Goal: Task Accomplishment & Management: Manage account settings

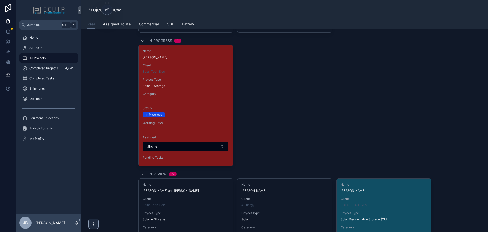
scroll to position [1804, 0]
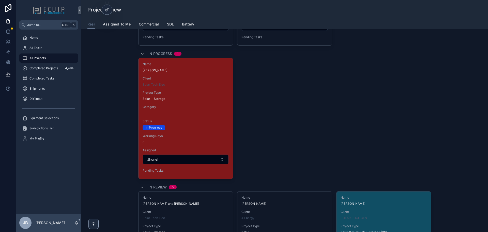
click at [183, 94] on span "Project Type" at bounding box center [186, 92] width 86 height 4
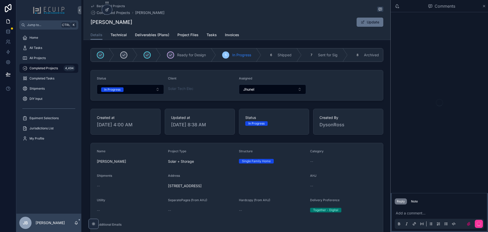
click at [114, 92] on div "In Progress" at bounding box center [112, 89] width 16 height 5
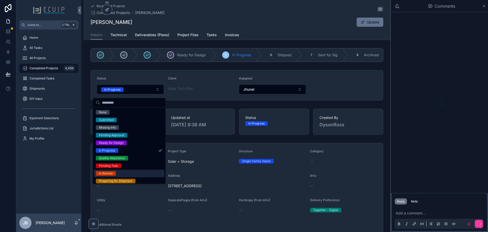
click at [110, 172] on div "In Review" at bounding box center [106, 173] width 14 height 5
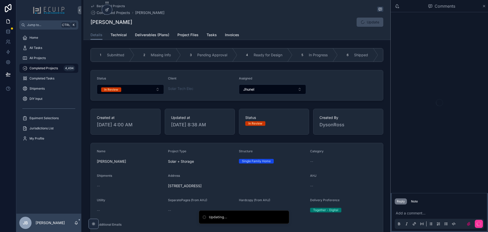
click at [38, 55] on div "All Projects" at bounding box center [48, 58] width 53 height 8
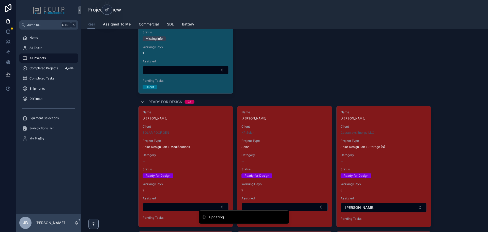
scroll to position [864, 0]
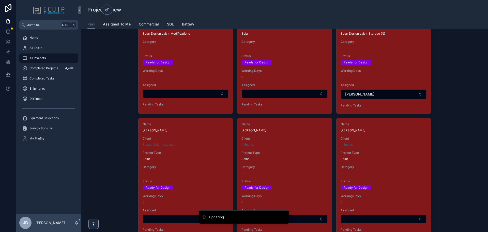
click at [194, 70] on span "Working Days" at bounding box center [186, 71] width 86 height 4
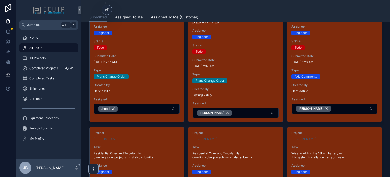
scroll to position [76, 0]
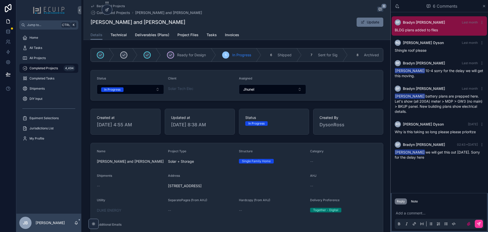
click at [124, 94] on button "In Progress" at bounding box center [130, 89] width 67 height 10
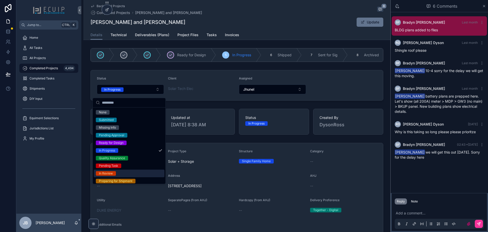
click at [115, 174] on span "In Review" at bounding box center [106, 173] width 20 height 5
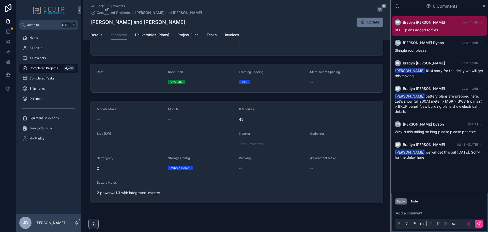
scroll to position [65, 0]
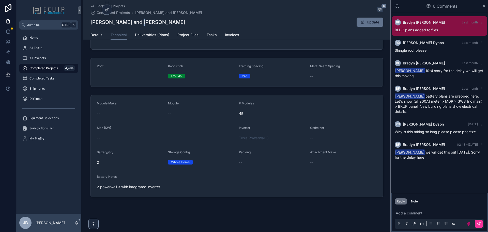
click at [138, 21] on h1 "[PERSON_NAME] and [PERSON_NAME]" at bounding box center [137, 22] width 95 height 7
drag, startPoint x: 143, startPoint y: 22, endPoint x: 97, endPoint y: 26, distance: 46.2
click at [86, 25] on div "Back to All Projects Completed Projects Kari and Shawn Byers 6 Kari and Shawn B…" at bounding box center [236, 20] width 307 height 40
copy h1 "[PERSON_NAME] and [PERSON_NAME]"
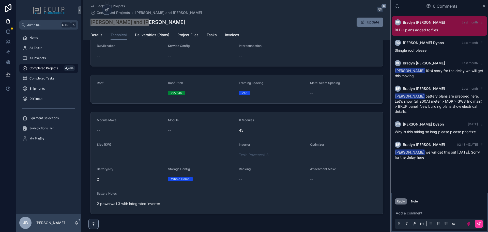
scroll to position [0, 0]
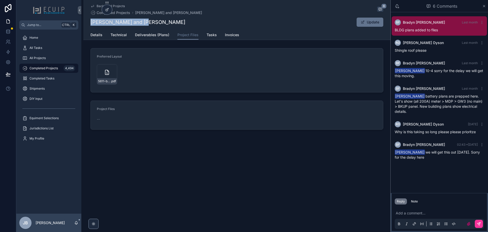
drag, startPoint x: 147, startPoint y: 24, endPoint x: 91, endPoint y: 25, distance: 55.9
click at [91, 25] on div "[PERSON_NAME] and [PERSON_NAME] Update" at bounding box center [236, 22] width 293 height 10
copy h1 "[PERSON_NAME] and [PERSON_NAME]"
click at [120, 36] on span "Technical" at bounding box center [119, 34] width 16 height 5
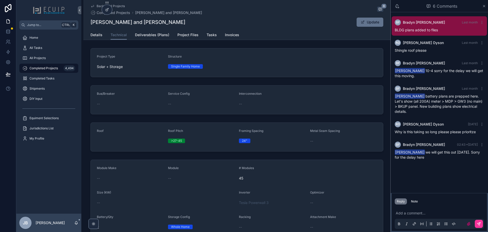
click at [146, 36] on span "Deliverables (Plans)" at bounding box center [152, 34] width 34 height 5
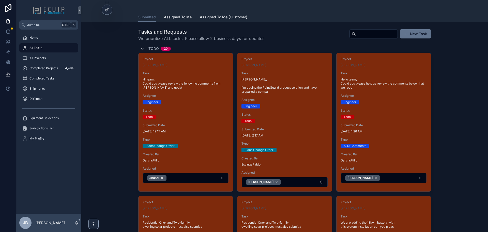
click at [199, 141] on span "Type" at bounding box center [186, 139] width 86 height 4
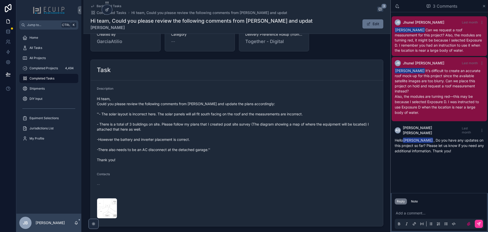
scroll to position [145, 0]
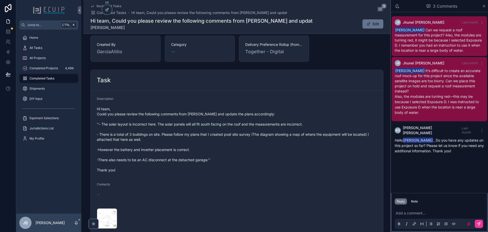
click at [102, 214] on div "ERICH-MARZOLF-(1) .jpg" at bounding box center [107, 218] width 20 height 20
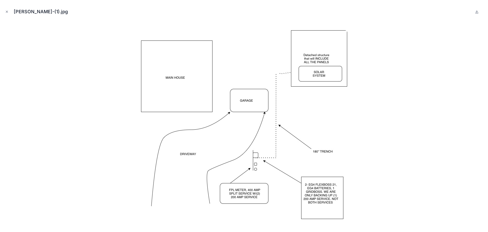
click at [6, 11] on icon "Close modal" at bounding box center [7, 12] width 4 height 4
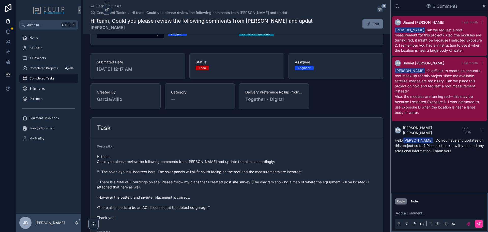
scroll to position [94, 0]
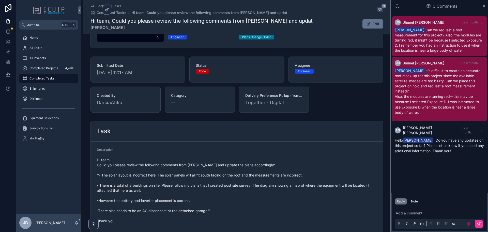
click at [44, 56] on span "All Projects" at bounding box center [37, 58] width 16 height 4
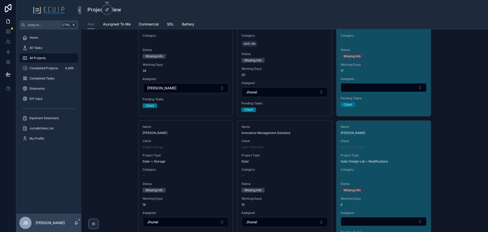
scroll to position [508, 0]
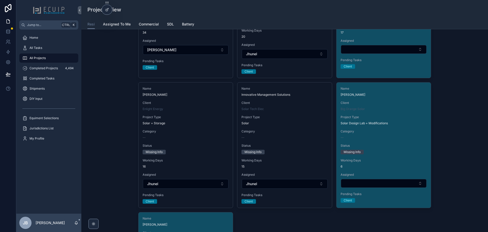
click at [212, 135] on div "--" at bounding box center [186, 137] width 86 height 4
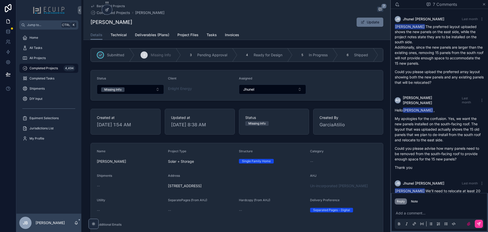
scroll to position [334, 0]
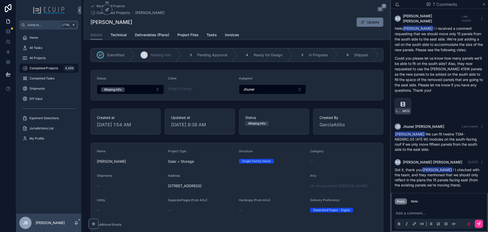
click at [137, 93] on button "Missing Info" at bounding box center [130, 89] width 67 height 10
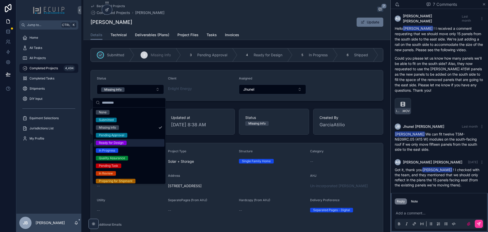
click at [113, 143] on div "Ready for Design" at bounding box center [111, 142] width 25 height 5
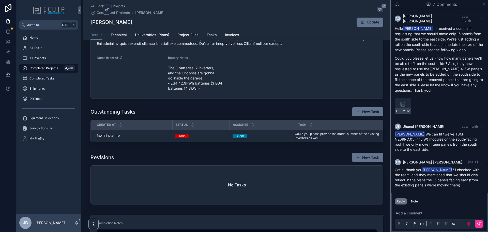
scroll to position [447, 0]
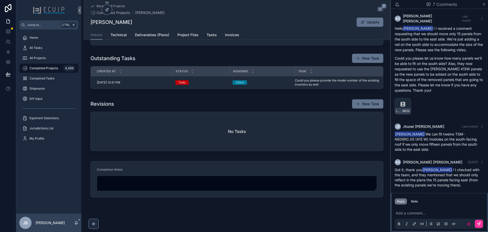
click at [315, 82] on span "Could you please provide the model number of the existing inverters as well" at bounding box center [337, 82] width 85 height 8
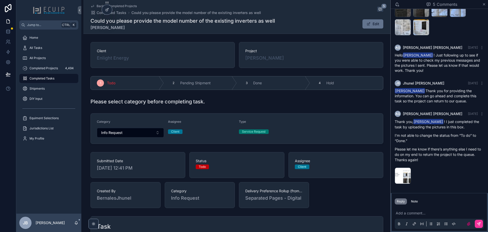
click at [210, 167] on div "Todo" at bounding box center [237, 166] width 82 height 5
click at [411, 213] on p "scrollable content" at bounding box center [440, 212] width 89 height 5
click at [413, 202] on div "Note" at bounding box center [414, 201] width 7 height 4
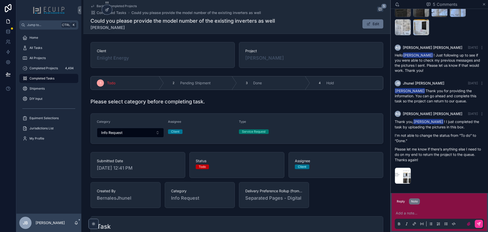
click at [414, 212] on p "scrollable content" at bounding box center [440, 212] width 89 height 5
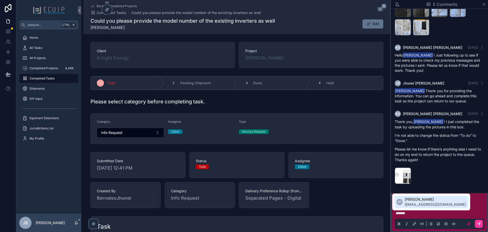
click at [418, 207] on li "BF Bradyn Freeman bradyn@ecuip.com" at bounding box center [430, 201] width 73 height 12
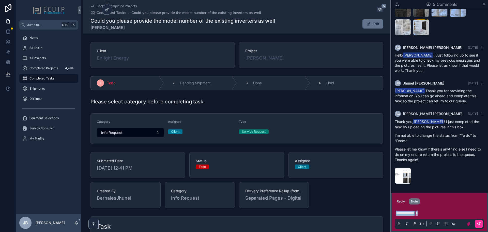
drag, startPoint x: 442, startPoint y: 213, endPoint x: 406, endPoint y: 209, distance: 35.8
click at [386, 215] on div "Jump to... Ctrl K Home All Tasks All Projects Completed Projects 4,494 Complete…" at bounding box center [252, 116] width 472 height 232
click at [403, 203] on button "Reply" at bounding box center [401, 201] width 12 height 6
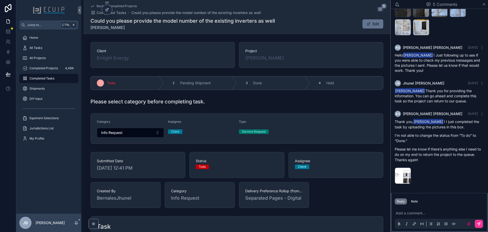
click at [418, 214] on p "scrollable content" at bounding box center [440, 212] width 89 height 5
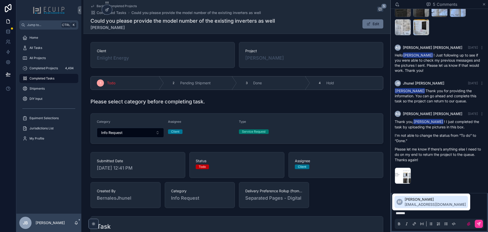
click at [415, 206] on span "bradyn@ecuip.com" at bounding box center [435, 204] width 61 height 5
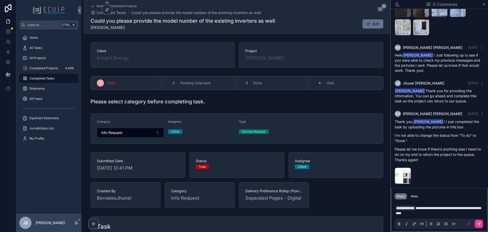
click at [477, 223] on icon "scrollable content" at bounding box center [479, 223] width 4 height 4
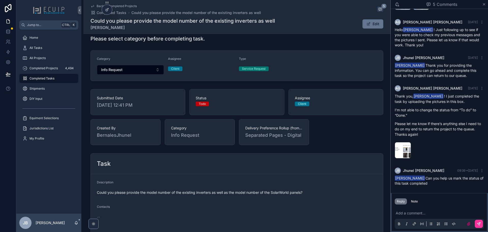
scroll to position [76, 0]
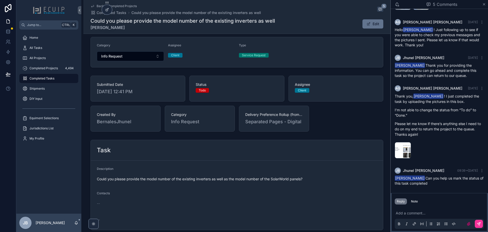
click at [320, 210] on form "Description Could you please provide the model number of the existing inverters…" at bounding box center [237, 194] width 292 height 69
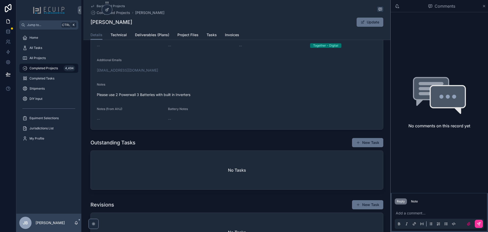
scroll to position [152, 0]
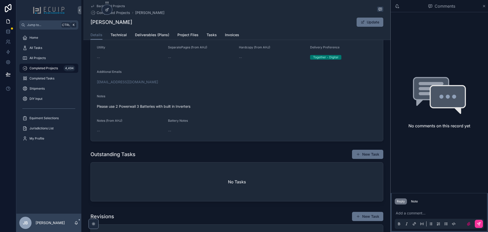
click at [190, 33] on span "Project Files" at bounding box center [187, 34] width 21 height 5
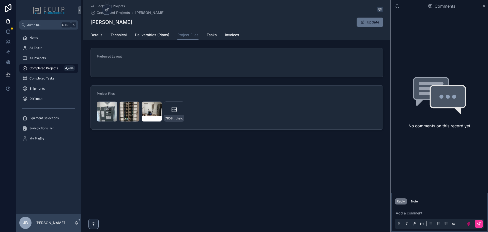
click at [129, 110] on div "PHOTO-2025-09-16-21-36-00-(1) .jpg" at bounding box center [129, 111] width 20 height 20
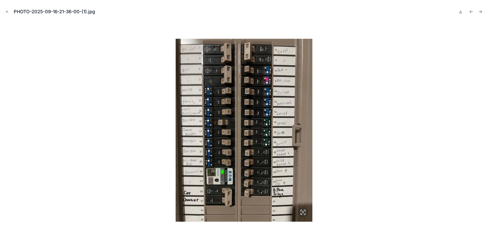
click at [9, 12] on button "Close modal" at bounding box center [7, 12] width 6 height 6
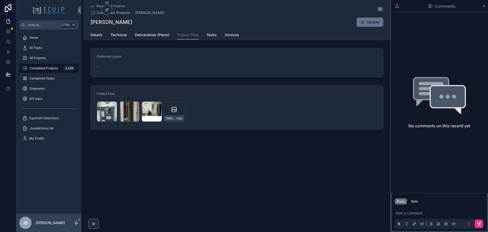
click at [146, 109] on div "PHOTO-2025-09-16-21-36-00-(2) .jpg" at bounding box center [152, 111] width 20 height 20
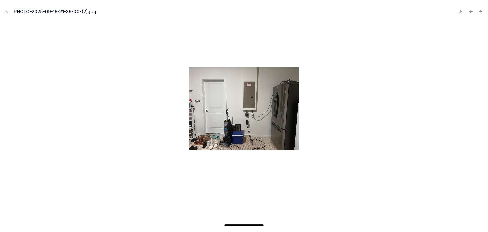
click at [8, 10] on icon "Close modal" at bounding box center [7, 12] width 4 height 4
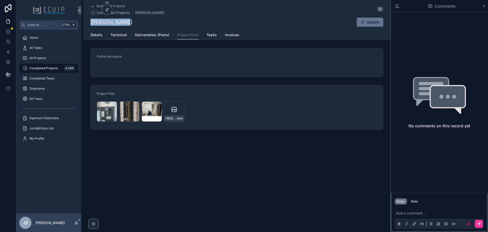
drag, startPoint x: 122, startPoint y: 25, endPoint x: 90, endPoint y: 23, distance: 31.4
click at [90, 23] on div "Sitki Yilmaz Update" at bounding box center [236, 22] width 293 height 10
copy h1 "Sitki Yilmaz"
click at [97, 34] on span "Details" at bounding box center [96, 34] width 12 height 5
